Goal: Task Accomplishment & Management: Use online tool/utility

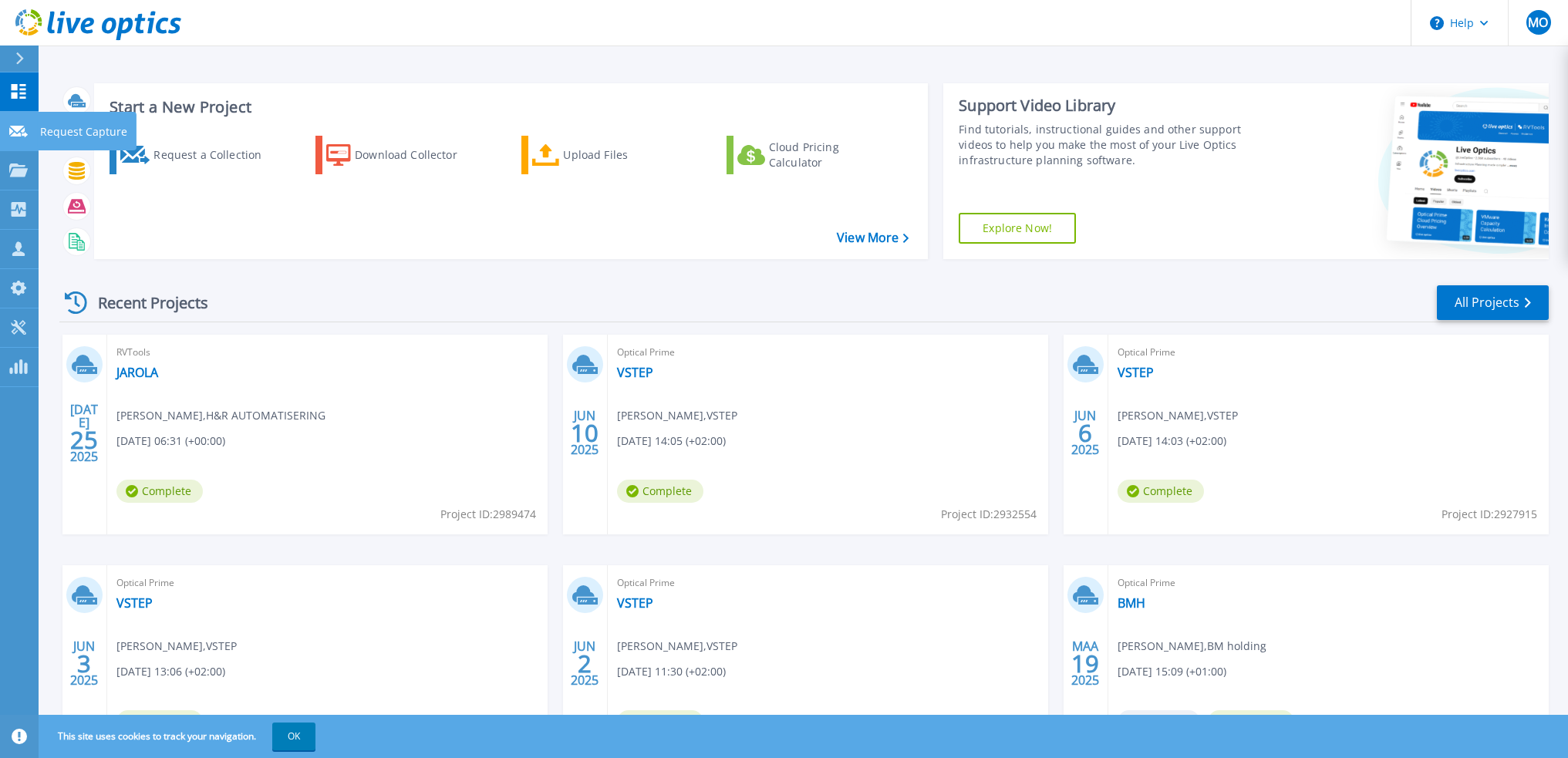
click at [55, 129] on p "Request Capture" at bounding box center [83, 131] width 87 height 40
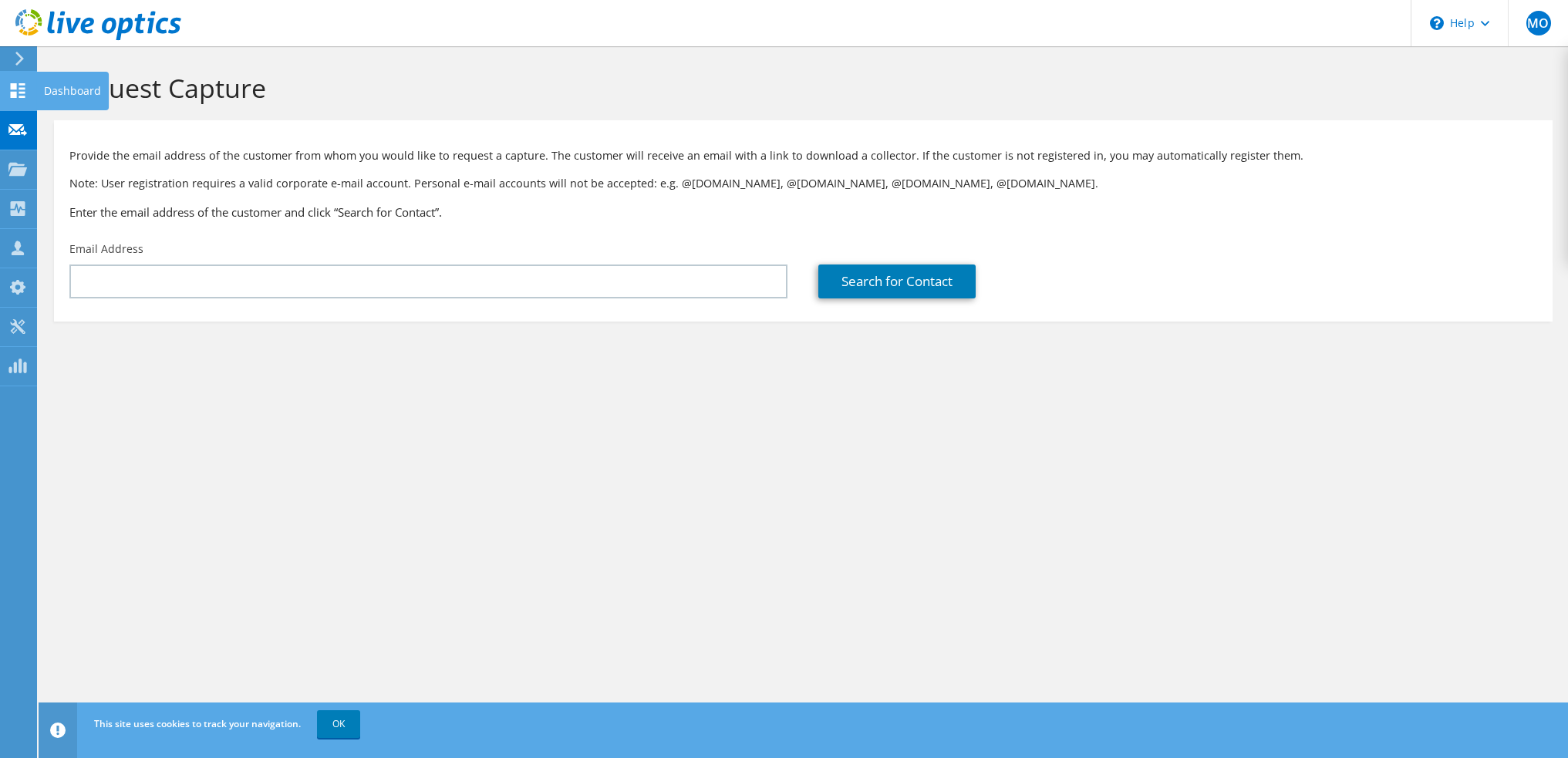
click at [15, 90] on icon at bounding box center [17, 90] width 19 height 15
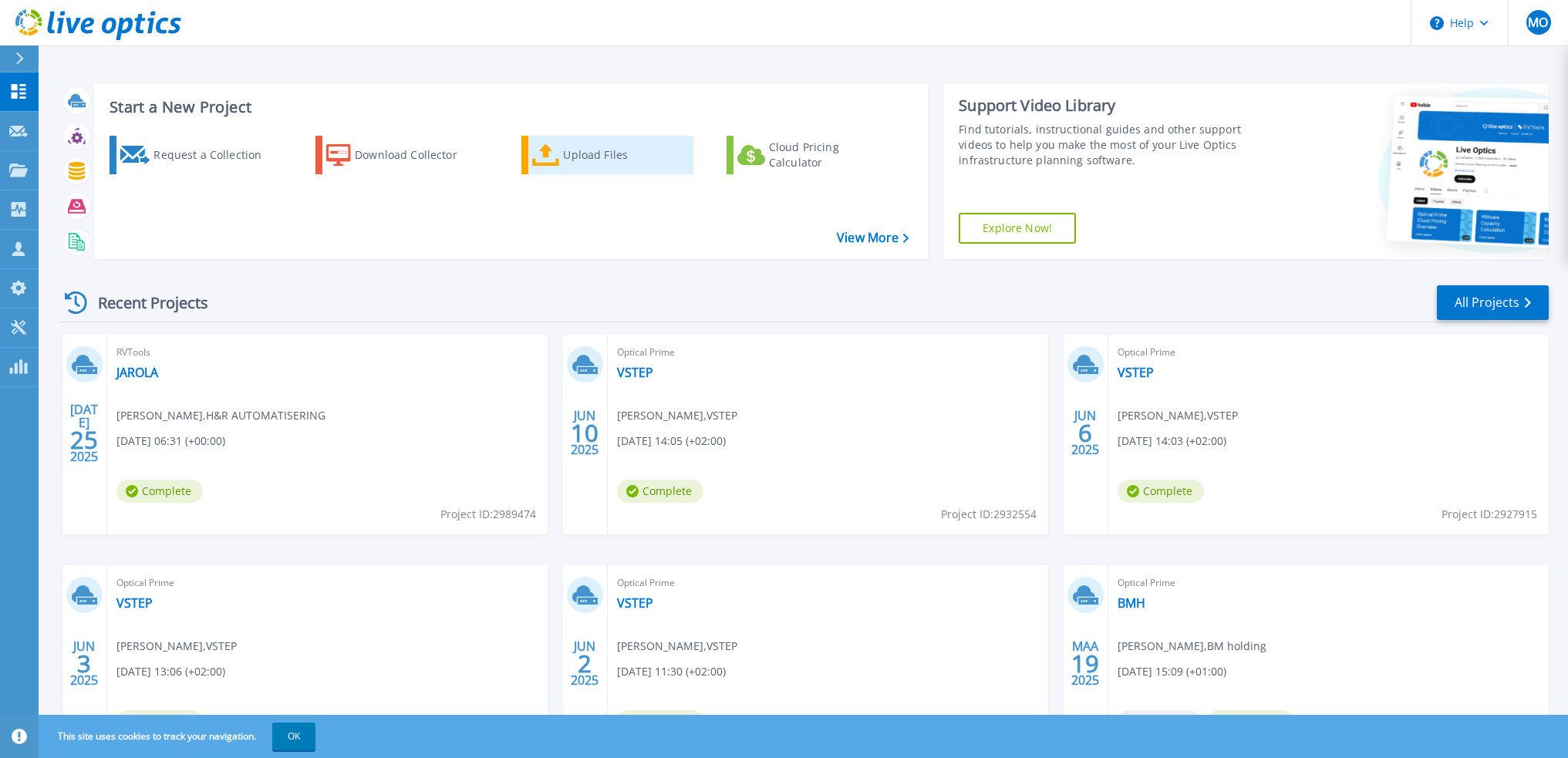
click at [539, 148] on icon at bounding box center [546, 155] width 28 height 22
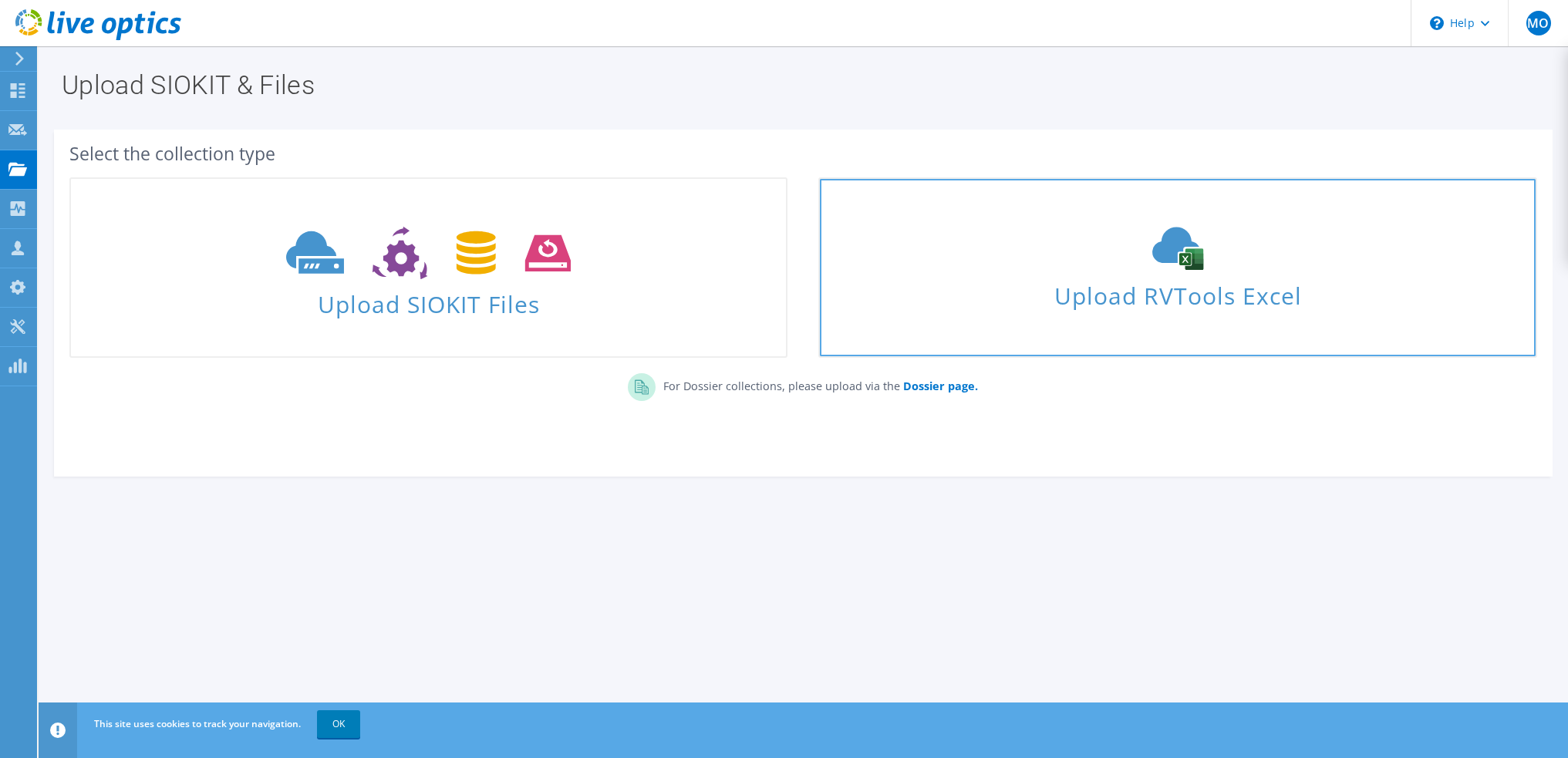
click at [1090, 293] on span "Upload RVTools Excel" at bounding box center [1177, 292] width 715 height 33
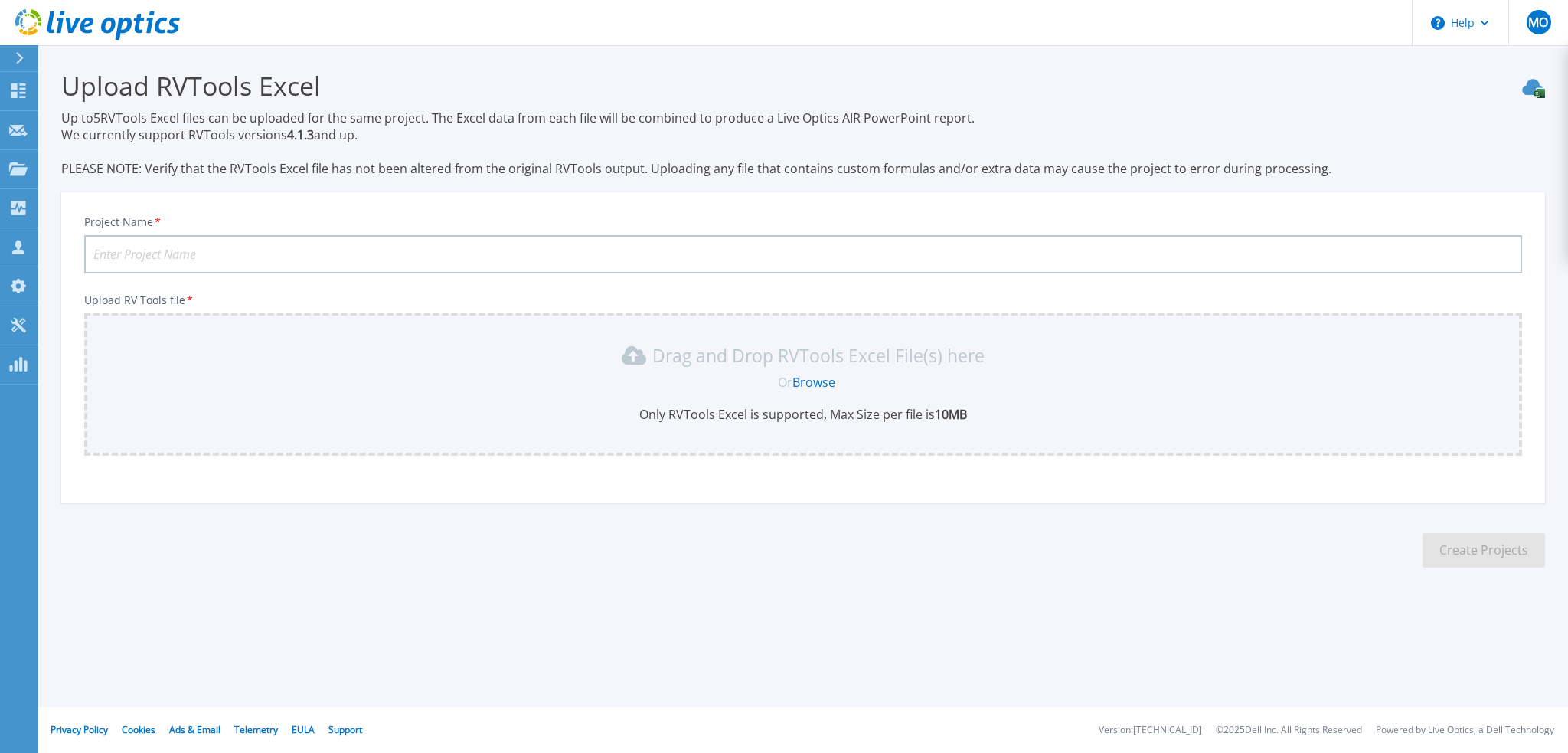
click at [311, 253] on input "Project Name *" at bounding box center [803, 253] width 1438 height 38
type input "SILFO"
click at [516, 406] on p "Only RVTools Excel is supported, Max Size per file is 10MB" at bounding box center [802, 414] width 1419 height 17
click at [831, 381] on link "Browse" at bounding box center [814, 382] width 43 height 17
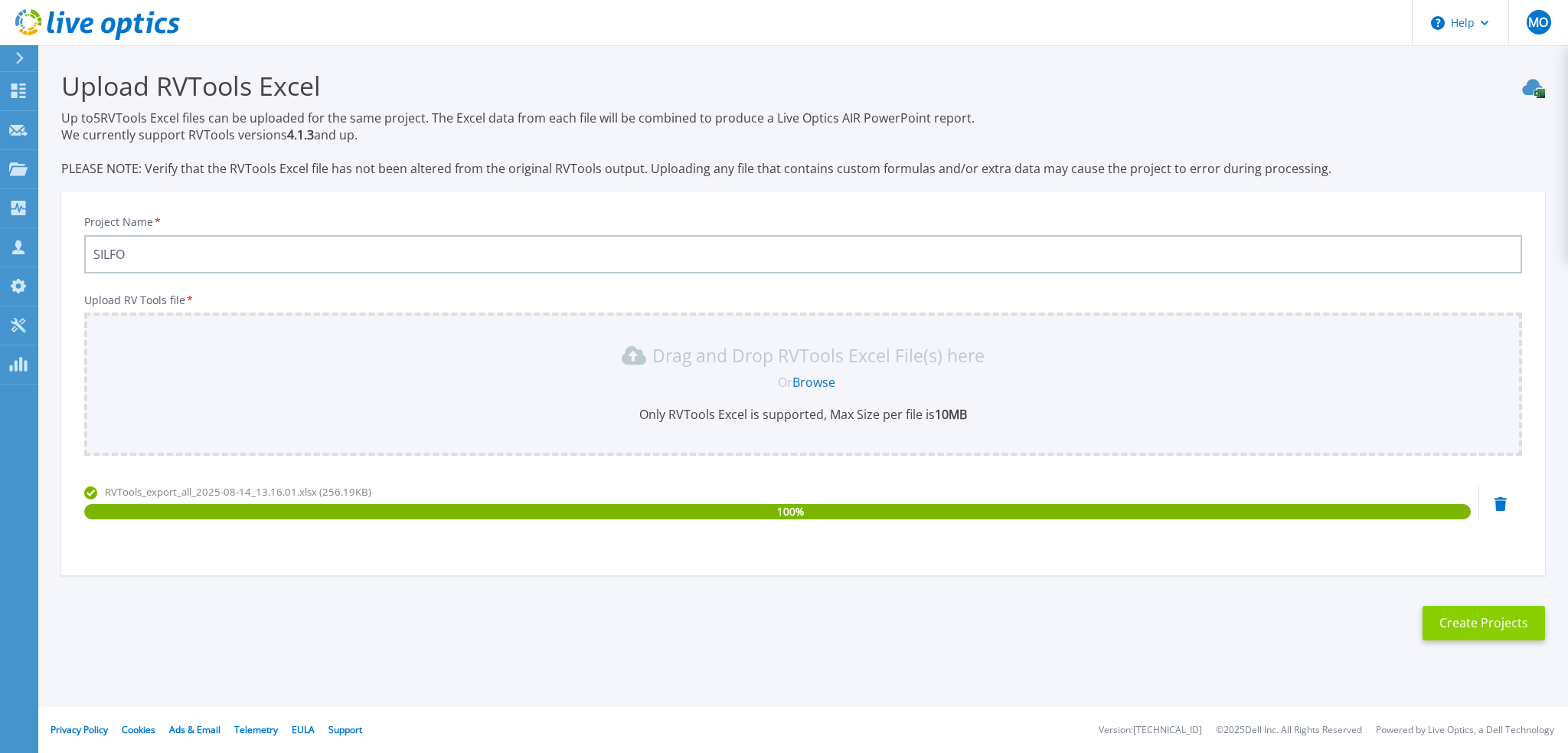
click at [1448, 632] on button "Create Projects" at bounding box center [1483, 623] width 122 height 35
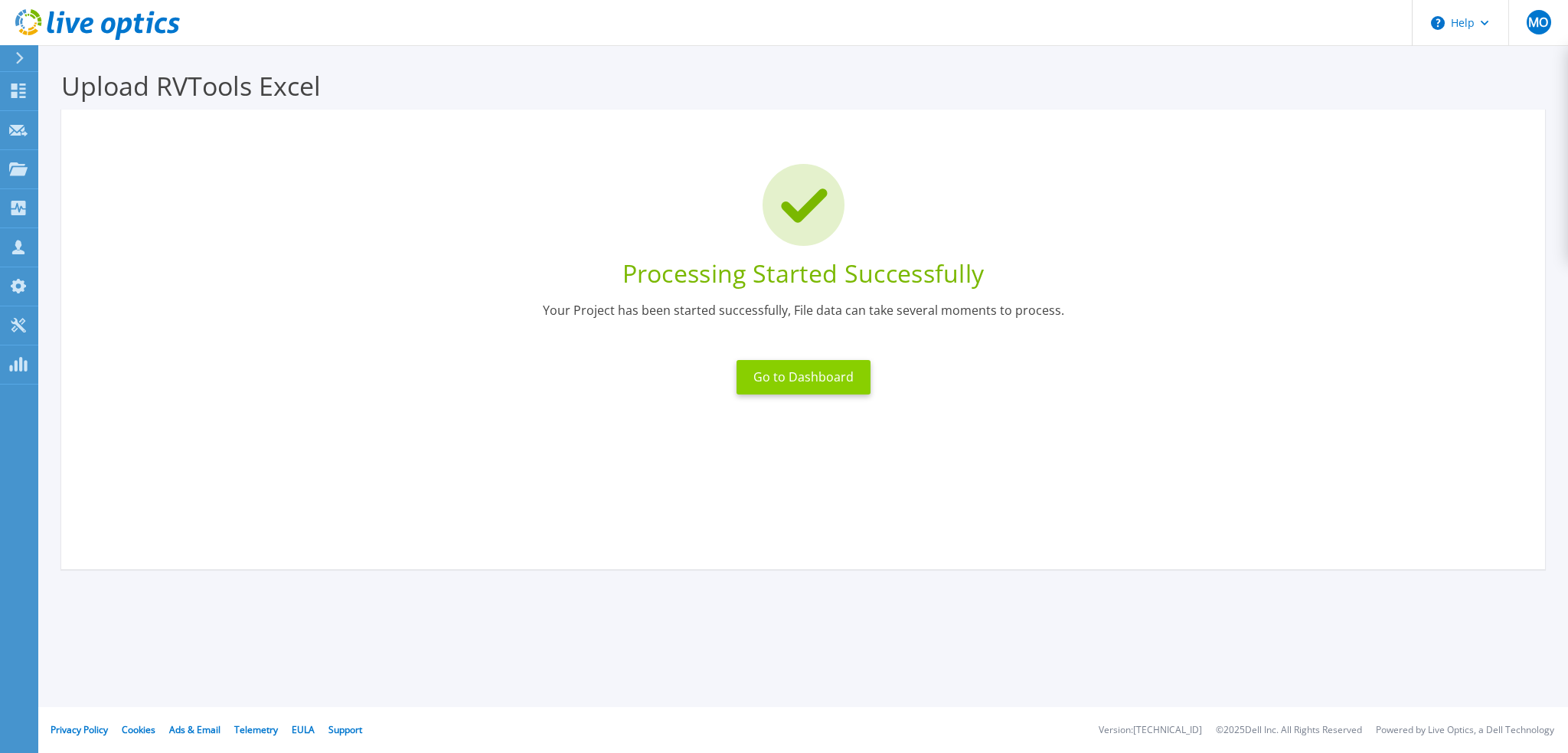
click at [814, 386] on button "Go to Dashboard" at bounding box center [803, 376] width 134 height 35
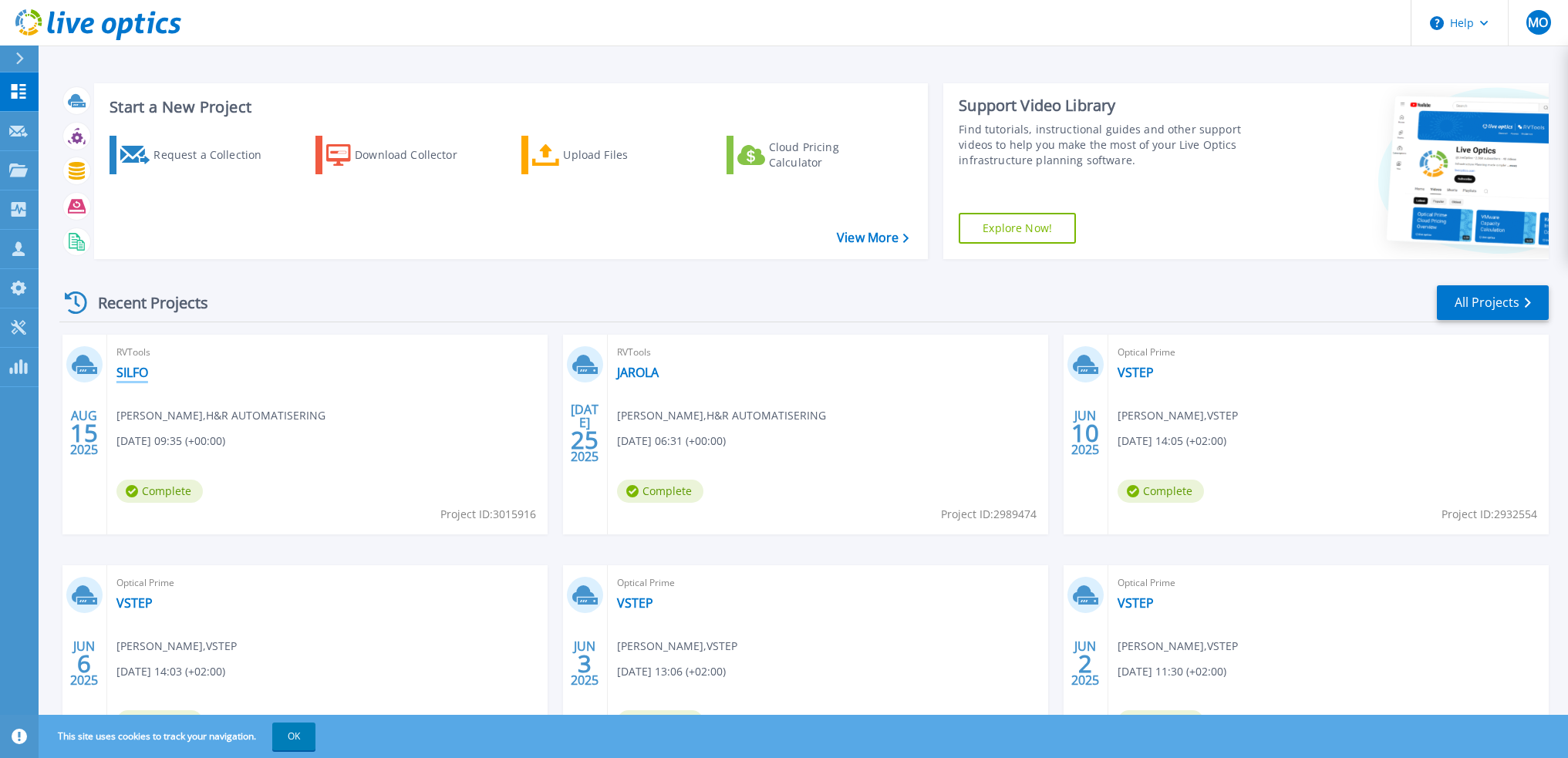
click at [125, 372] on link "SILFO" at bounding box center [132, 372] width 32 height 15
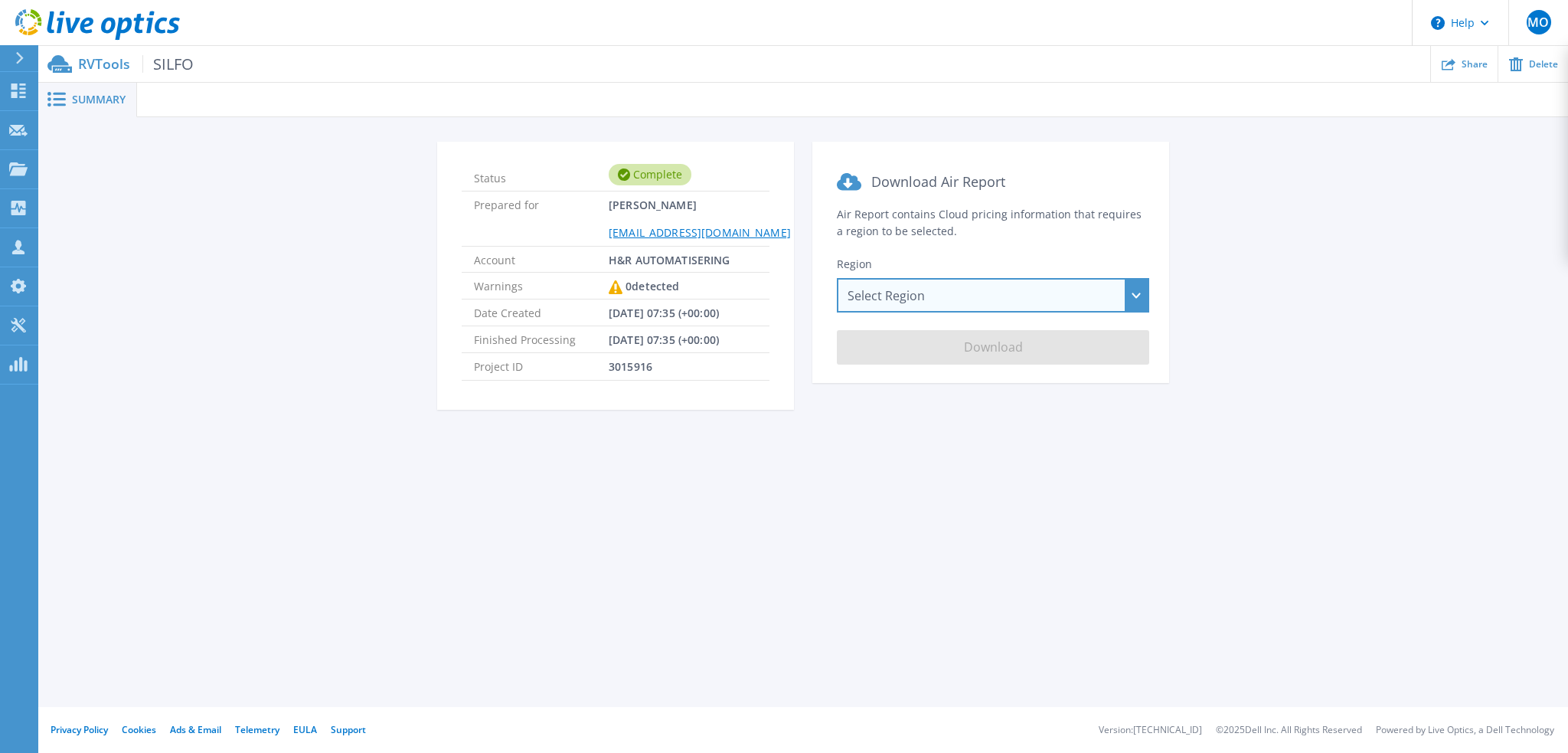
click at [892, 297] on div "Select Region [GEOGRAPHIC_DATA] ([GEOGRAPHIC_DATA]) [GEOGRAPHIC_DATA] ([GEOGRAP…" at bounding box center [993, 295] width 312 height 35
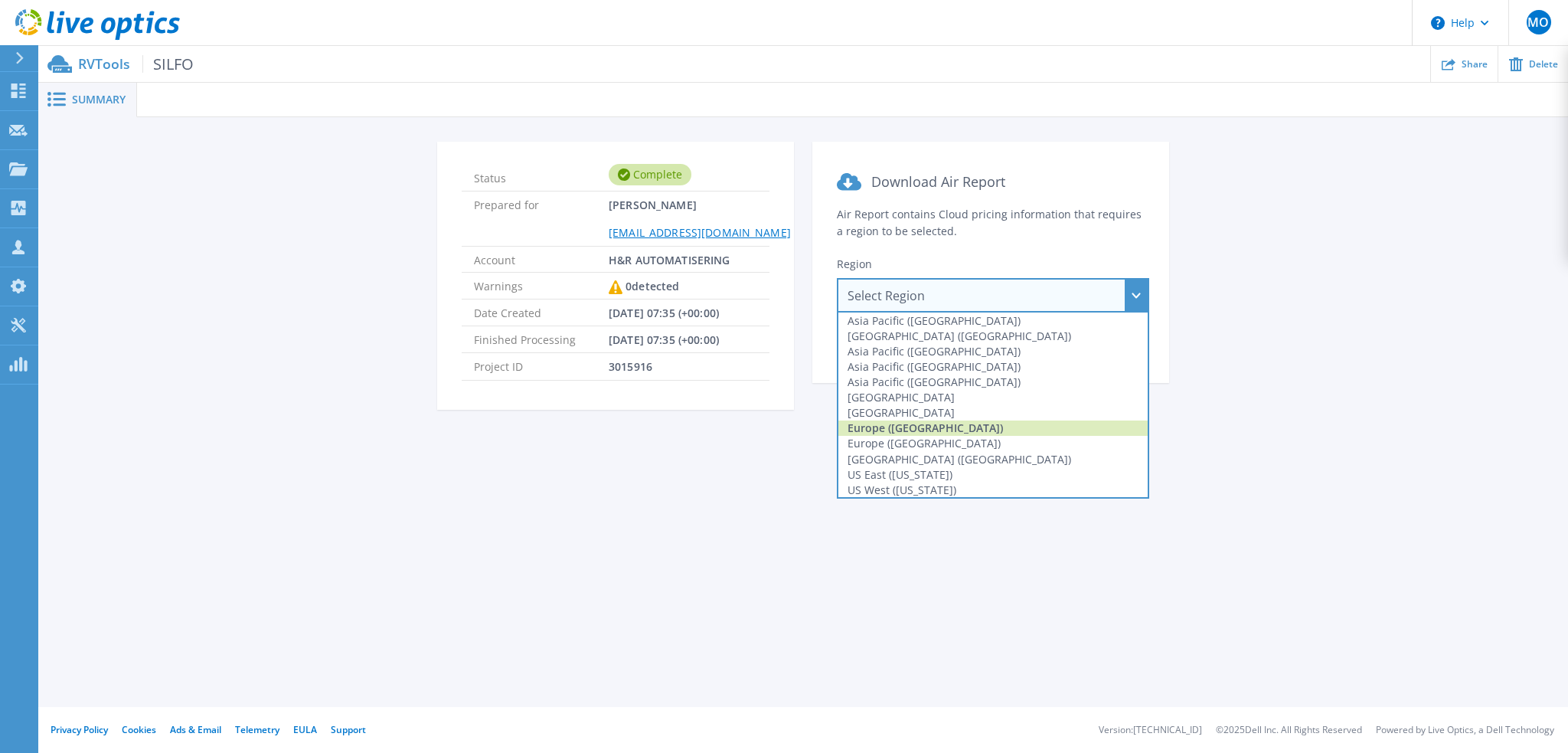
click at [911, 427] on div "Europe ([GEOGRAPHIC_DATA])" at bounding box center [993, 428] width 309 height 15
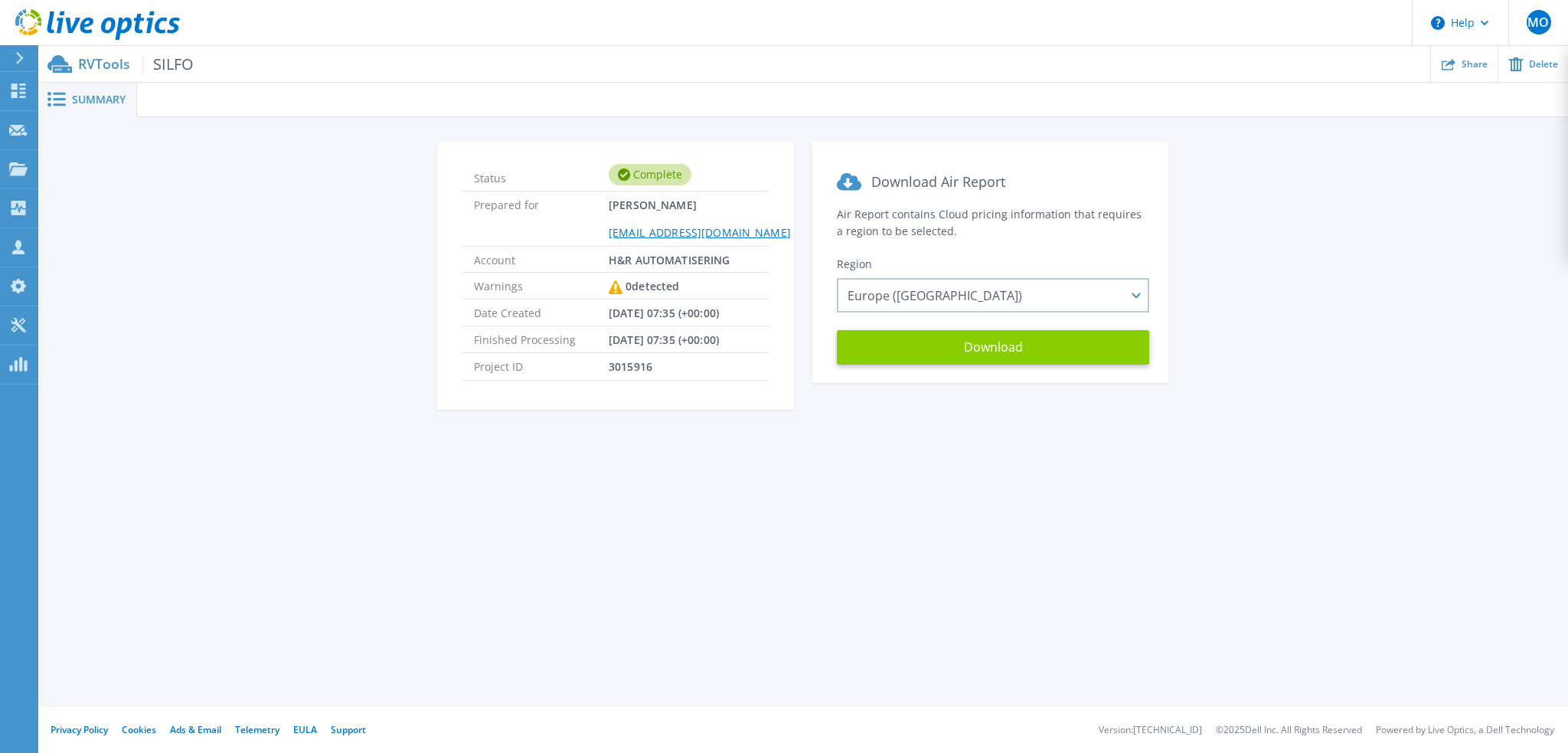
click at [913, 348] on button "Download" at bounding box center [993, 347] width 312 height 35
